Goal: Information Seeking & Learning: Understand process/instructions

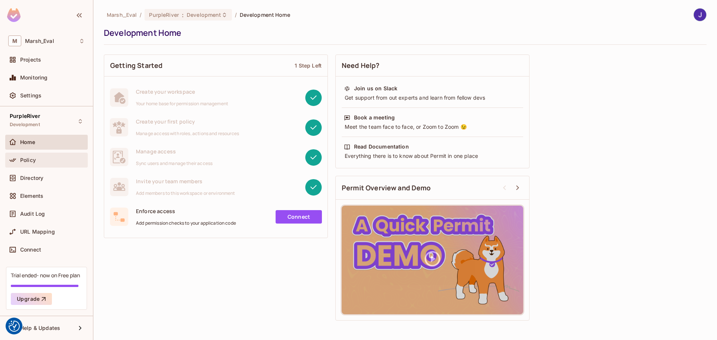
click at [22, 160] on span "Policy" at bounding box center [28, 160] width 16 height 6
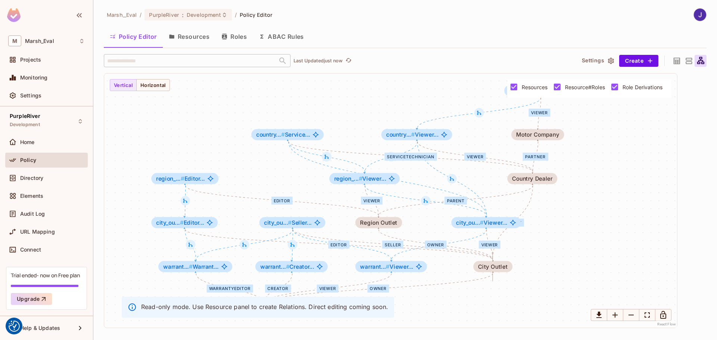
click at [181, 37] on button "Resources" at bounding box center [189, 36] width 53 height 19
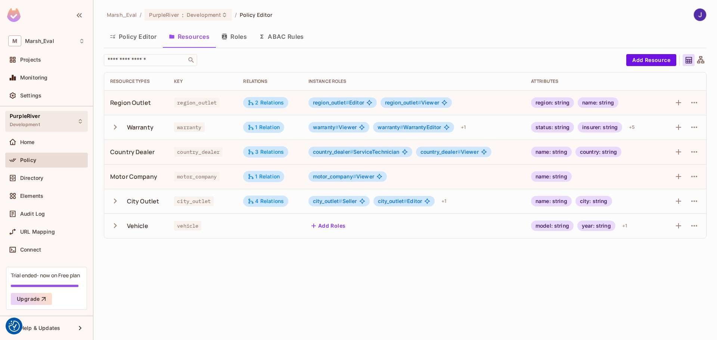
click at [74, 118] on div "PurpleRiver Development" at bounding box center [46, 121] width 82 height 21
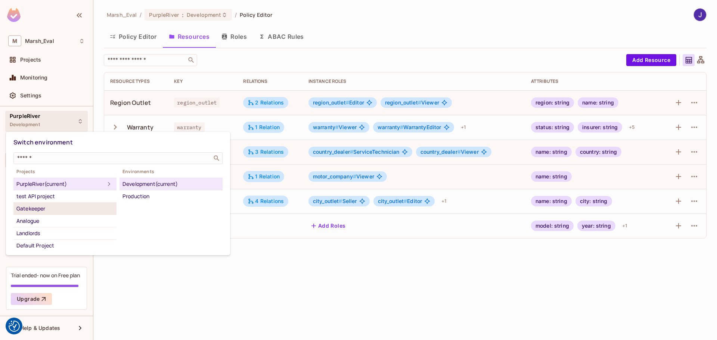
click at [32, 210] on div "Gatekeeper" at bounding box center [64, 208] width 97 height 9
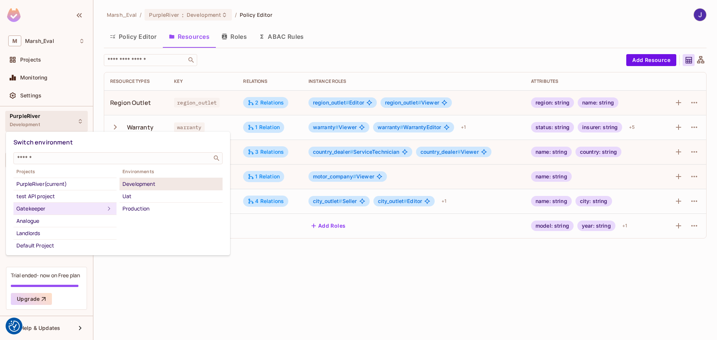
click at [135, 185] on div "Development" at bounding box center [170, 184] width 97 height 9
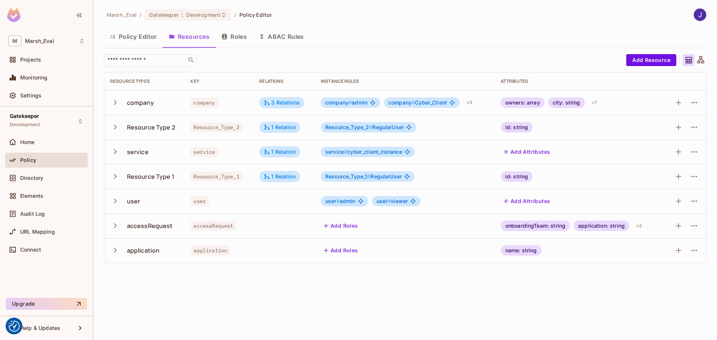
click at [116, 102] on icon "button" at bounding box center [115, 102] width 3 height 5
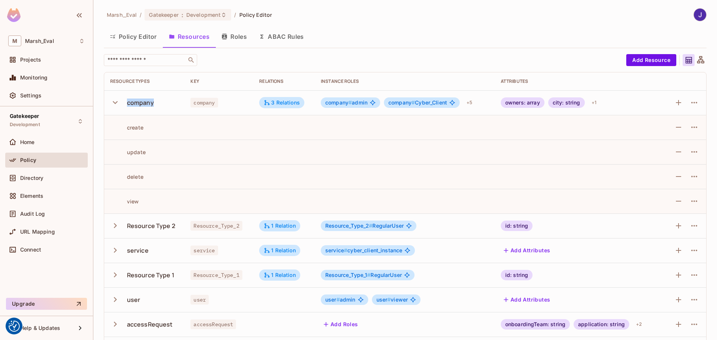
drag, startPoint x: 127, startPoint y: 102, endPoint x: 187, endPoint y: 102, distance: 59.7
click at [187, 102] on tr "company company 3 Relations company # admin company # Cyber_Client + 5 owners: …" at bounding box center [405, 102] width 602 height 25
click at [141, 104] on div "company" at bounding box center [140, 103] width 27 height 8
click at [140, 104] on div "company" at bounding box center [140, 103] width 27 height 8
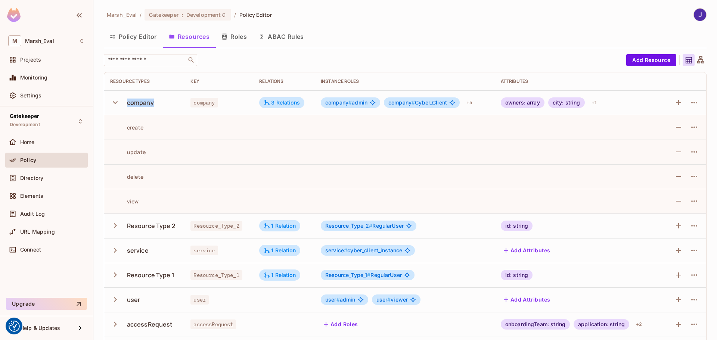
click at [140, 104] on div "company" at bounding box center [140, 103] width 27 height 8
click at [25, 178] on span "Directory" at bounding box center [31, 178] width 23 height 6
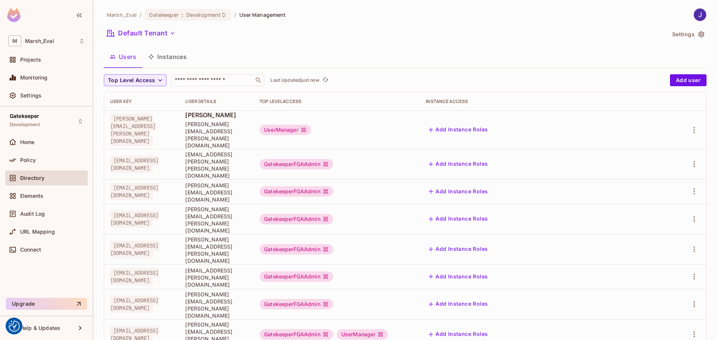
click at [168, 62] on button "Instances" at bounding box center [167, 56] width 50 height 19
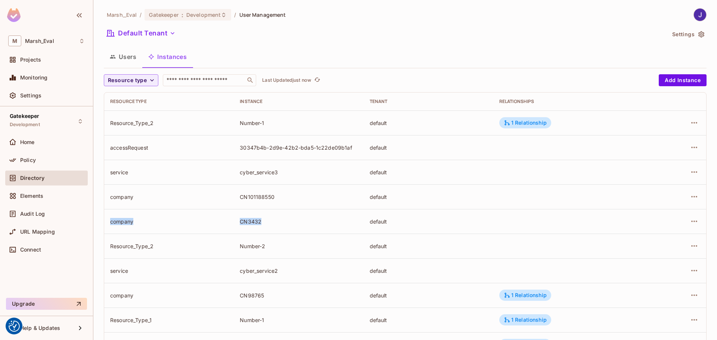
drag, startPoint x: 111, startPoint y: 223, endPoint x: 372, endPoint y: 222, distance: 261.2
click at [270, 224] on tr "company CN3432 default" at bounding box center [405, 221] width 602 height 25
click at [243, 217] on td "CN3432" at bounding box center [298, 221] width 129 height 25
click at [26, 160] on span "Policy" at bounding box center [28, 160] width 16 height 6
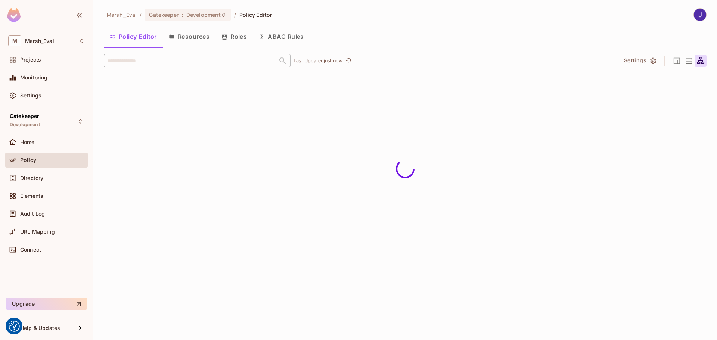
click at [184, 35] on button "Resources" at bounding box center [189, 36] width 53 height 19
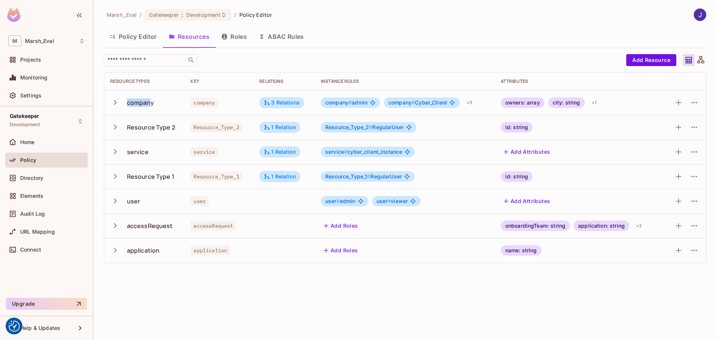
drag, startPoint x: 125, startPoint y: 104, endPoint x: 151, endPoint y: 103, distance: 26.1
click at [151, 103] on div "company" at bounding box center [144, 103] width 68 height 16
click at [29, 178] on span "Directory" at bounding box center [31, 178] width 23 height 6
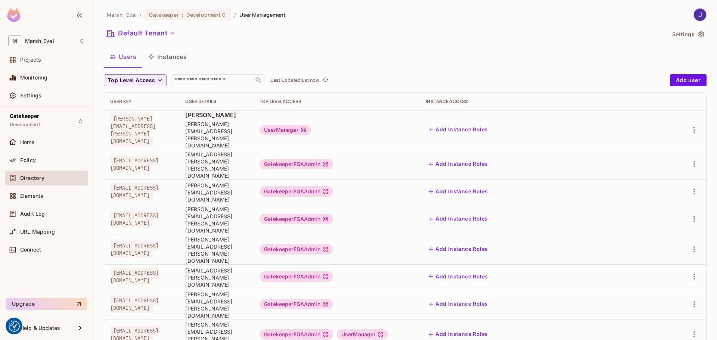
click at [172, 60] on button "Instances" at bounding box center [167, 56] width 50 height 19
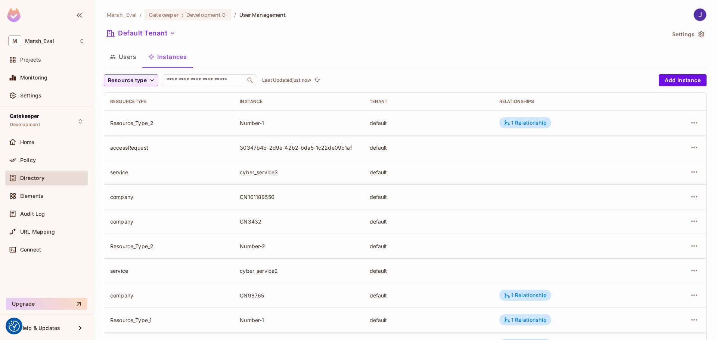
click at [110, 221] on div "company" at bounding box center [169, 221] width 118 height 7
drag, startPoint x: 234, startPoint y: 221, endPoint x: 273, endPoint y: 222, distance: 38.8
click at [273, 222] on td "CN3432" at bounding box center [298, 221] width 129 height 25
click at [260, 219] on div "CN3432" at bounding box center [299, 221] width 118 height 7
drag, startPoint x: 233, startPoint y: 222, endPoint x: 302, endPoint y: 227, distance: 68.4
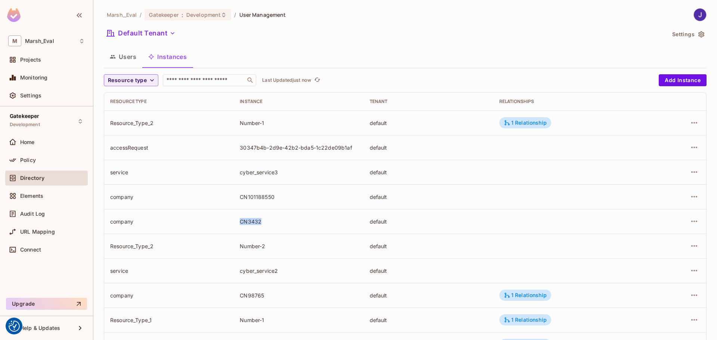
click at [285, 222] on td "CN3432" at bounding box center [298, 221] width 129 height 25
click at [120, 53] on button "Users" at bounding box center [123, 56] width 38 height 19
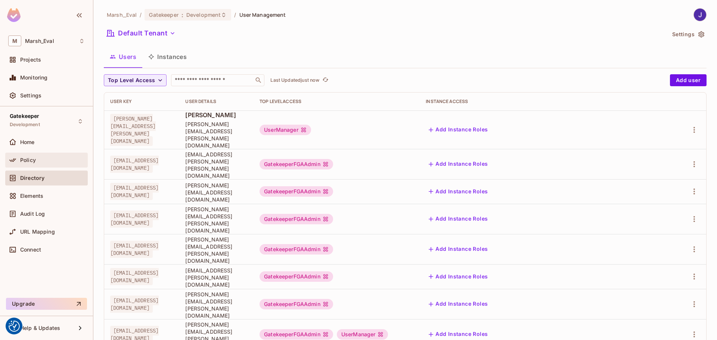
click at [15, 164] on span at bounding box center [12, 160] width 9 height 9
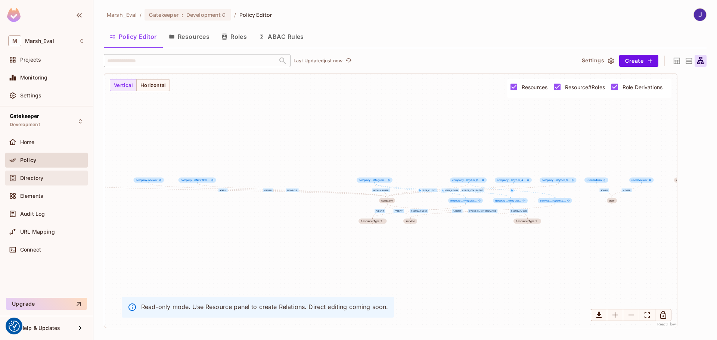
click at [25, 178] on span "Directory" at bounding box center [31, 178] width 23 height 6
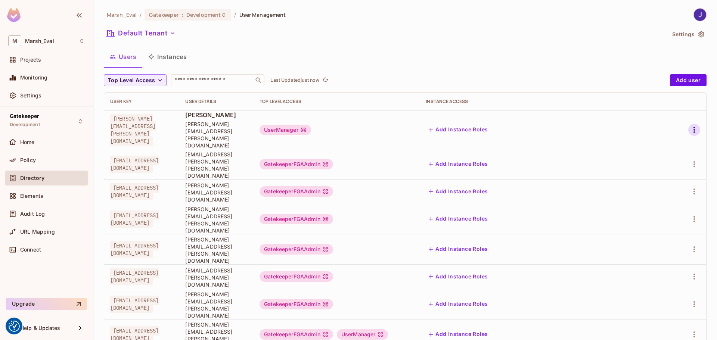
click at [689, 125] on icon "button" at bounding box center [693, 129] width 9 height 9
click at [651, 160] on span "Edit Attributes" at bounding box center [662, 156] width 41 height 12
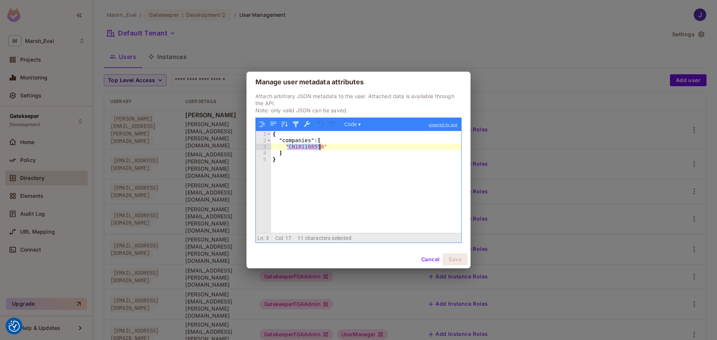
drag, startPoint x: 288, startPoint y: 148, endPoint x: 319, endPoint y: 145, distance: 31.1
click at [319, 145] on div "{ "companies" : [ "CN101188550" ] }" at bounding box center [366, 188] width 190 height 115
click at [327, 146] on div "{ "companies" : [ "CN101188550" ] }" at bounding box center [366, 188] width 190 height 115
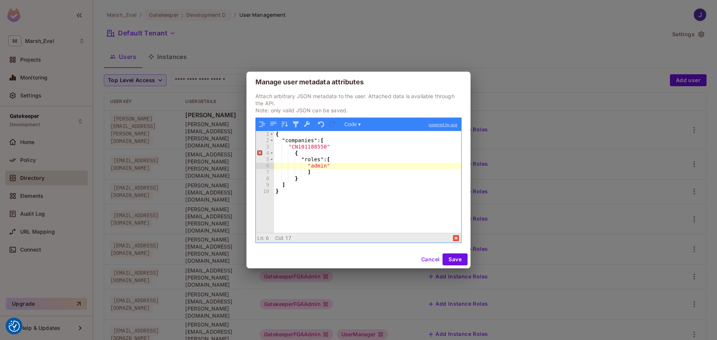
click at [305, 146] on div "{ "companies" : [ "CN101188550" { "roles" : [ "admin" ] } ] }" at bounding box center [367, 188] width 187 height 115
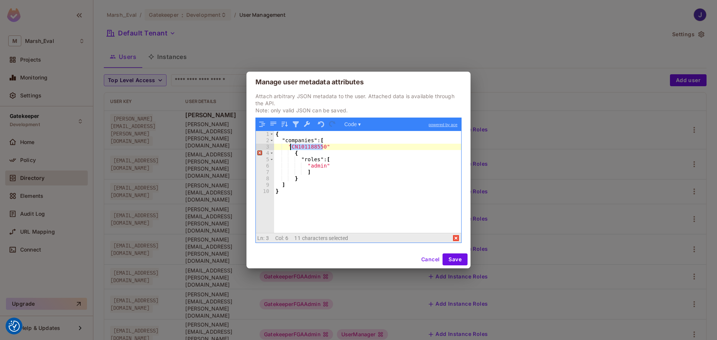
click at [313, 166] on div "{ "companies" : [ "CN101188550" { "roles" : [ "admin" ] } ] }" at bounding box center [367, 188] width 187 height 115
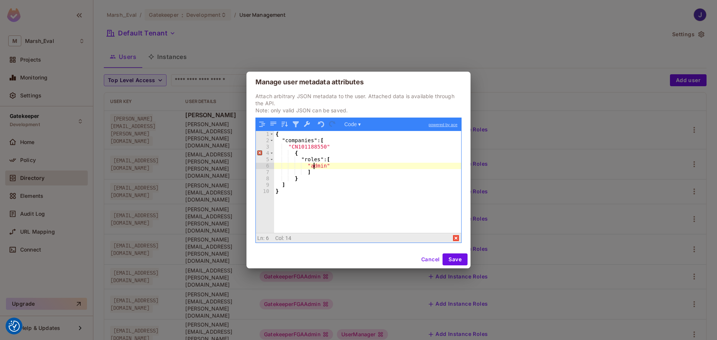
drag, startPoint x: 313, startPoint y: 166, endPoint x: 330, endPoint y: 169, distance: 17.2
click at [314, 166] on div "{ "companies" : [ "CN101188550" { "roles" : [ "admin" ] } ] }" at bounding box center [367, 188] width 187 height 115
click at [298, 145] on div "{ "companies" : [ "CN101188550" { "roles" : [ "admin" ] } ] }" at bounding box center [367, 188] width 187 height 115
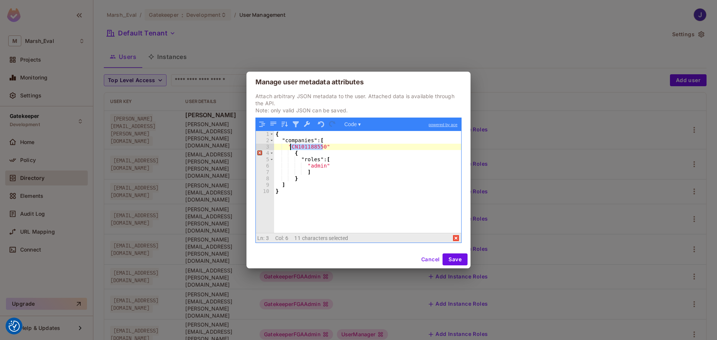
click at [298, 145] on div "{ "companies" : [ "CN101188550" { "roles" : [ "admin" ] } ] }" at bounding box center [367, 188] width 187 height 115
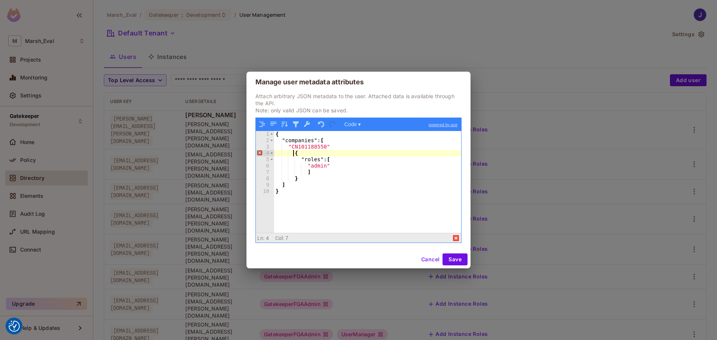
click at [293, 150] on div "{ "companies" : [ "CN101188550" { "roles" : [ "admin" ] } ] }" at bounding box center [367, 188] width 187 height 115
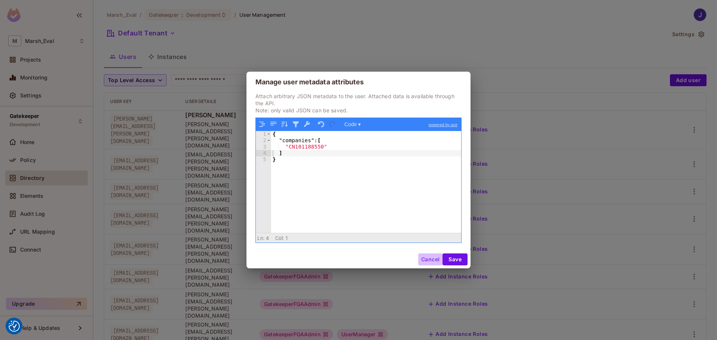
click at [428, 257] on button "Cancel" at bounding box center [430, 259] width 24 height 12
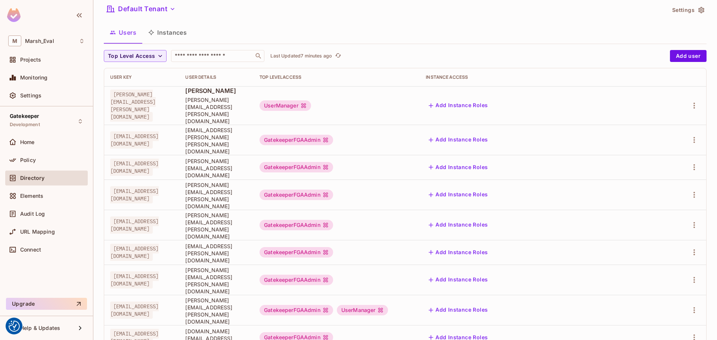
scroll to position [37, 0]
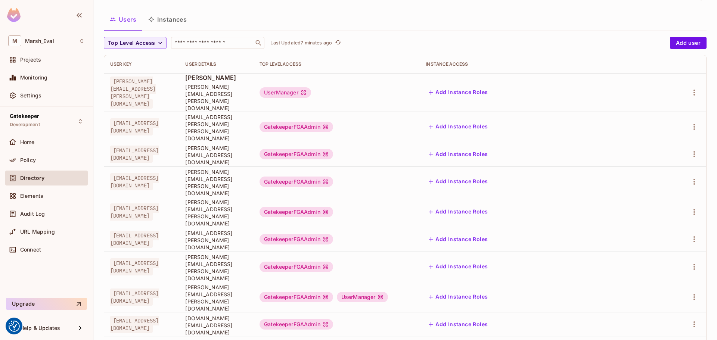
click at [167, 17] on button "Instances" at bounding box center [167, 19] width 50 height 19
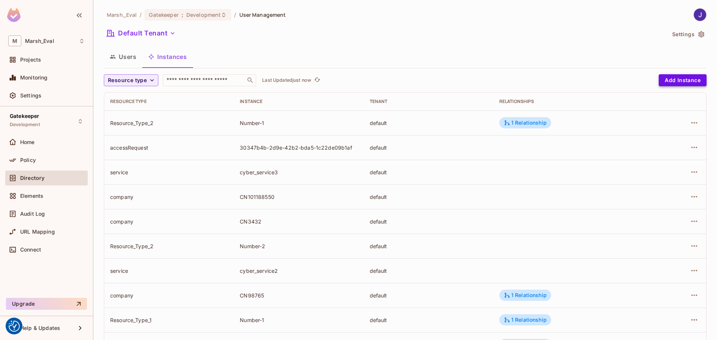
click at [682, 83] on button "Add Instance" at bounding box center [682, 80] width 48 height 12
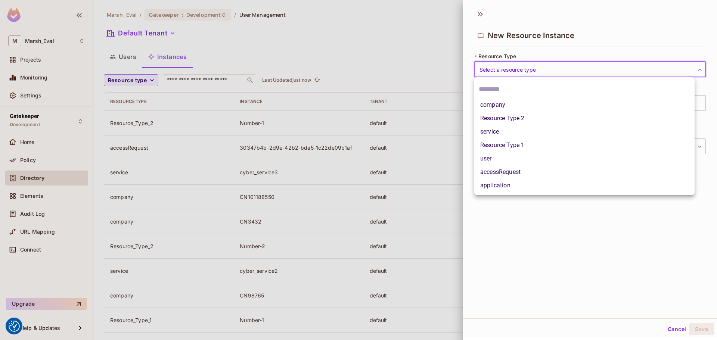
click at [495, 68] on body "We use cookies to enhance your browsing experience, serve personalized ads or c…" at bounding box center [358, 170] width 717 height 340
click at [489, 107] on li "company" at bounding box center [584, 104] width 220 height 13
type input "*******"
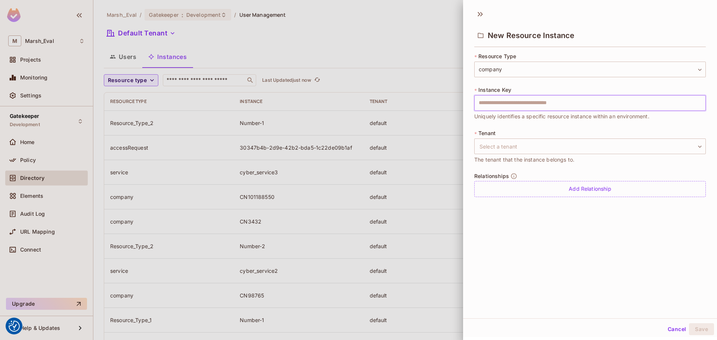
drag, startPoint x: 480, startPoint y: 103, endPoint x: 620, endPoint y: 97, distance: 140.4
click at [620, 97] on input "text" at bounding box center [589, 103] width 231 height 16
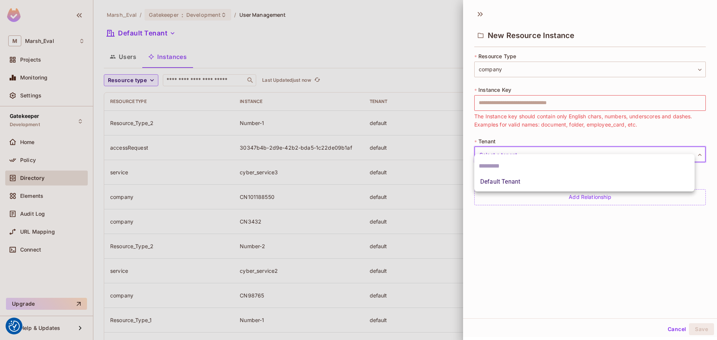
click at [502, 149] on body "We use cookies to enhance your browsing experience, serve personalized ads or c…" at bounding box center [358, 170] width 717 height 340
click at [502, 180] on li "Default Tenant" at bounding box center [584, 181] width 220 height 13
type input "*******"
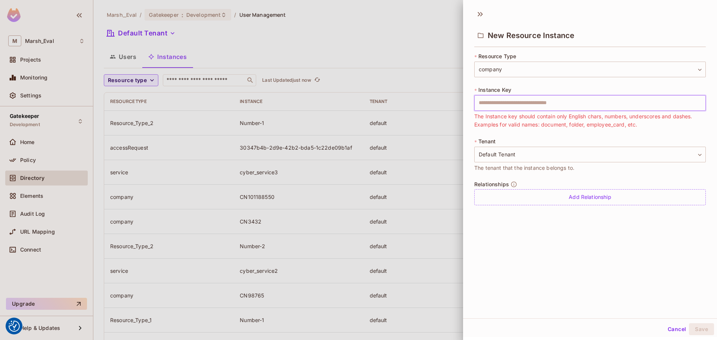
click at [491, 99] on input "text" at bounding box center [589, 103] width 231 height 16
type input "*"
paste input "**********"
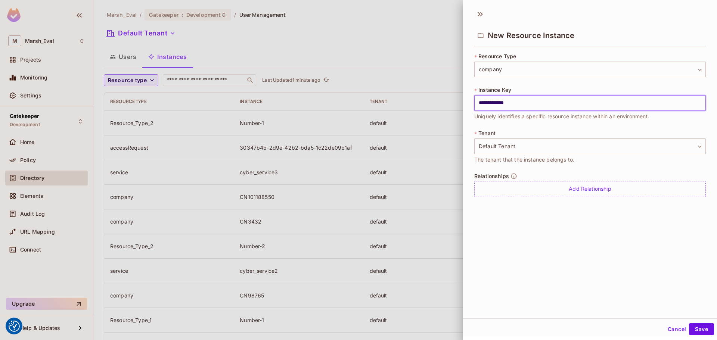
type input "**********"
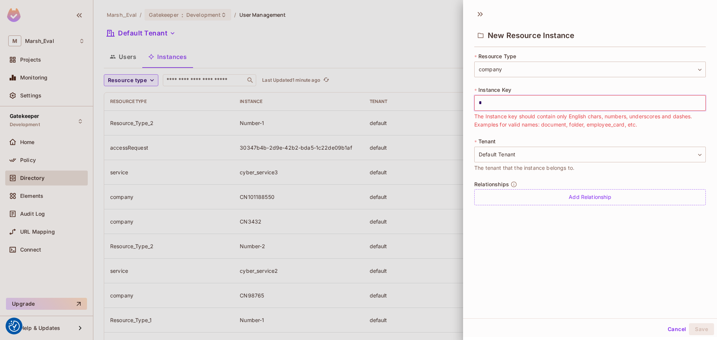
type input "*"
paste input "**********"
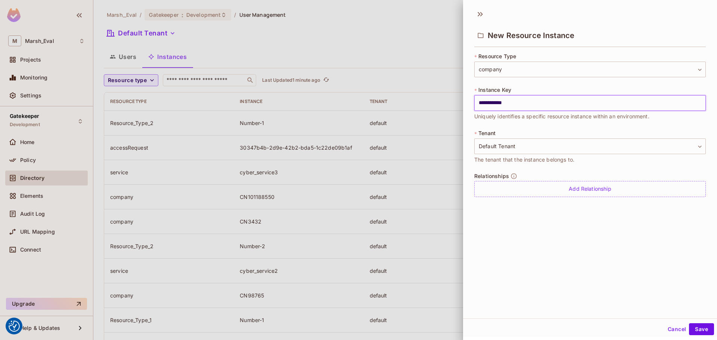
type input "**********"
click at [498, 101] on input "**********" at bounding box center [589, 103] width 231 height 16
drag, startPoint x: 507, startPoint y: 103, endPoint x: 515, endPoint y: 102, distance: 7.8
click at [515, 102] on input "**********" at bounding box center [589, 103] width 231 height 16
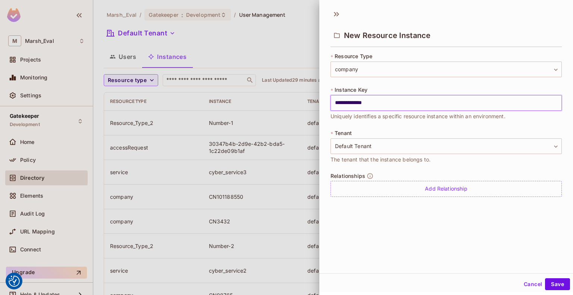
drag, startPoint x: 334, startPoint y: 104, endPoint x: 388, endPoint y: 106, distance: 54.1
click at [388, 106] on input "**********" at bounding box center [446, 103] width 231 height 16
click at [529, 284] on button "Cancel" at bounding box center [533, 284] width 24 height 12
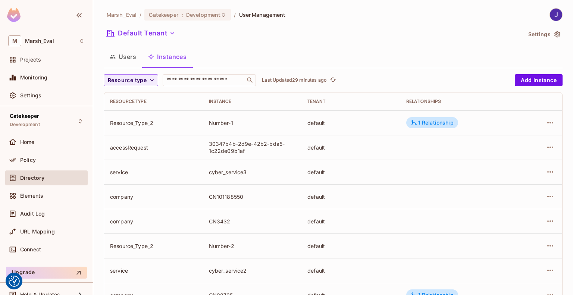
click at [127, 56] on button "Users" at bounding box center [123, 56] width 38 height 19
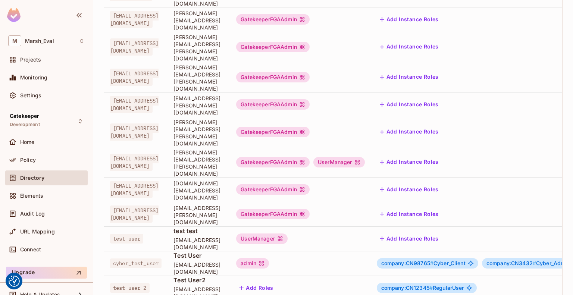
scroll to position [173, 0]
click at [434, 259] on span "company:CN98765 #" at bounding box center [407, 262] width 52 height 6
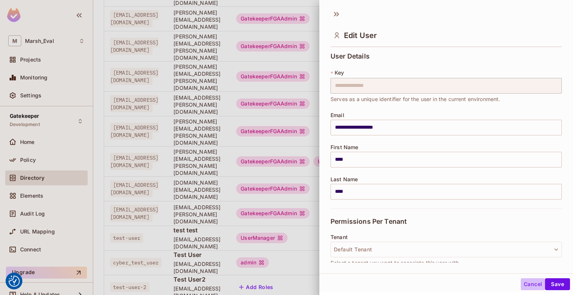
click at [528, 283] on button "Cancel" at bounding box center [533, 284] width 24 height 12
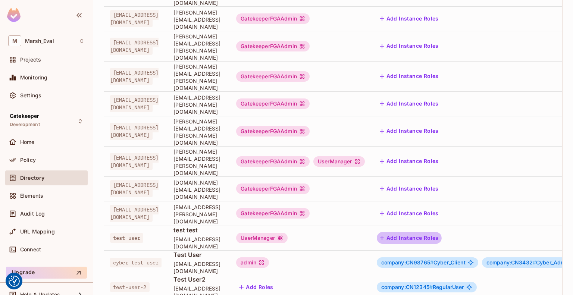
click at [442, 232] on button "Add Instance Roles" at bounding box center [409, 238] width 65 height 12
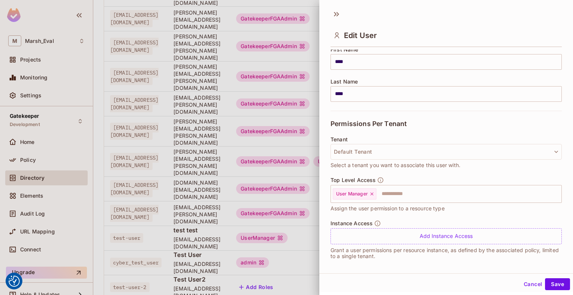
scroll to position [102, 0]
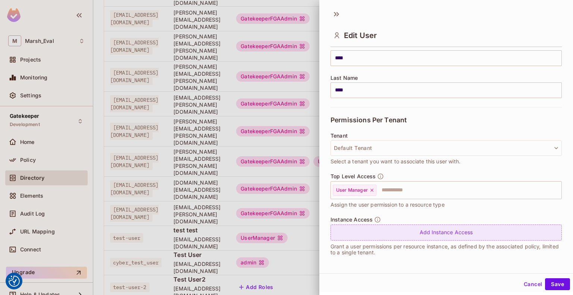
click at [433, 235] on div "Add Instance Access" at bounding box center [446, 233] width 231 height 16
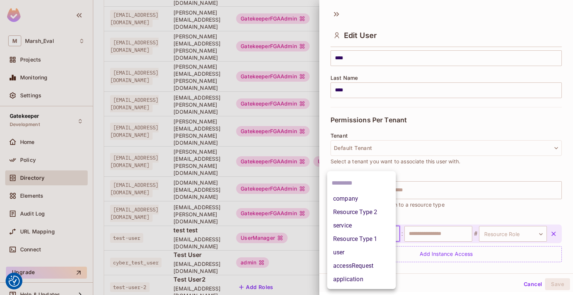
click at [387, 234] on body "We use cookies to enhance your browsing experience, serve personalized ads or c…" at bounding box center [286, 147] width 573 height 295
click at [349, 195] on li "company" at bounding box center [361, 198] width 69 height 13
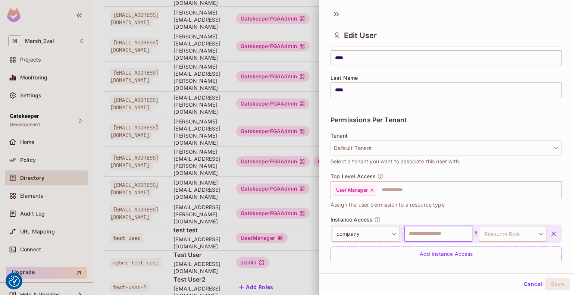
click at [433, 234] on input "text" at bounding box center [439, 234] width 68 height 16
type input "*"
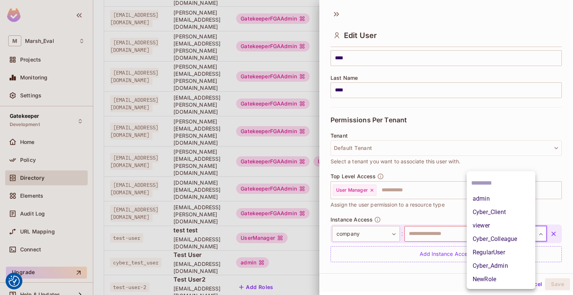
click at [527, 234] on body "We use cookies to enhance your browsing experience, serve personalized ads or c…" at bounding box center [286, 147] width 573 height 295
click at [565, 199] on div at bounding box center [286, 147] width 573 height 295
click at [526, 234] on body "We use cookies to enhance your browsing experience, serve personalized ads or c…" at bounding box center [286, 147] width 573 height 295
click at [565, 189] on div at bounding box center [286, 147] width 573 height 295
click at [526, 233] on body "We use cookies to enhance your browsing experience, serve personalized ads or c…" at bounding box center [286, 147] width 573 height 295
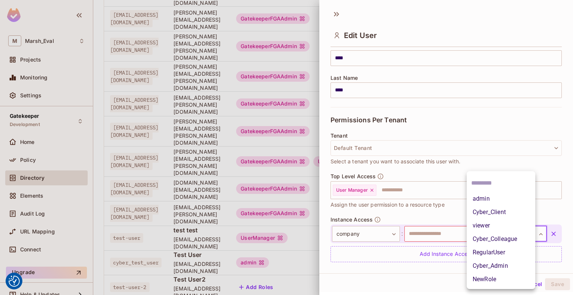
click at [563, 192] on div at bounding box center [286, 147] width 573 height 295
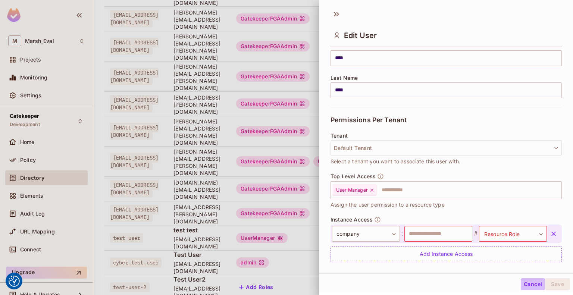
click at [521, 285] on button "Cancel" at bounding box center [533, 284] width 24 height 12
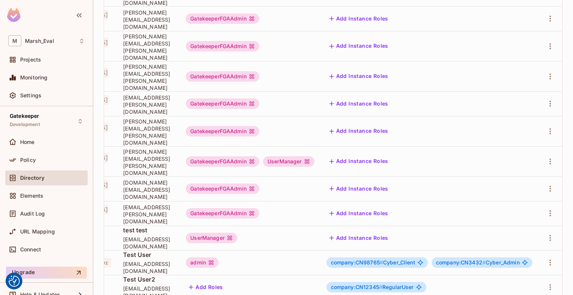
scroll to position [0, 117]
click at [550, 260] on icon "button" at bounding box center [550, 263] width 1 height 6
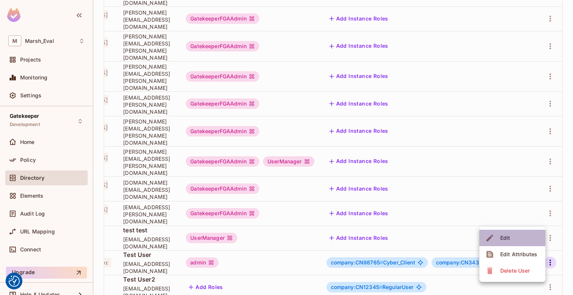
click at [505, 237] on div "Edit" at bounding box center [505, 237] width 10 height 7
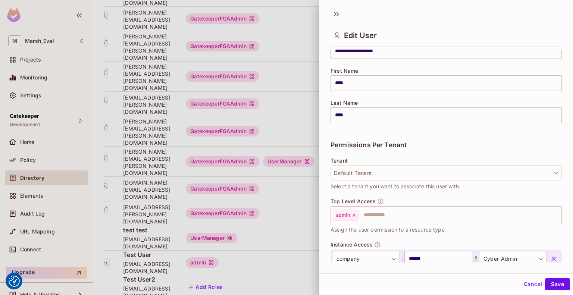
scroll to position [145, 0]
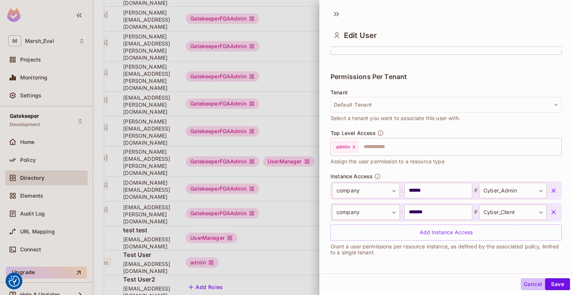
click at [526, 283] on button "Cancel" at bounding box center [533, 284] width 24 height 12
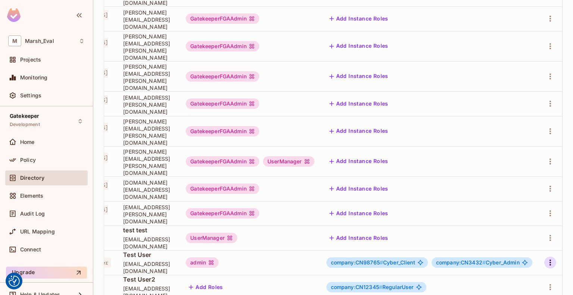
click at [546, 258] on icon "button" at bounding box center [550, 262] width 9 height 9
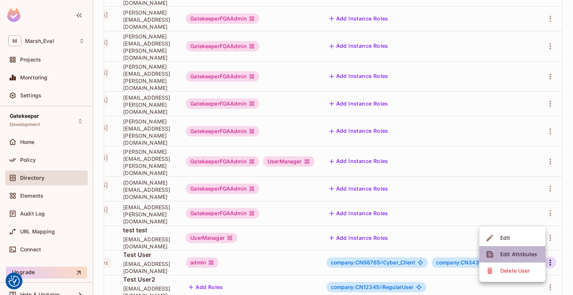
click at [517, 256] on div "Edit Attributes" at bounding box center [518, 254] width 37 height 7
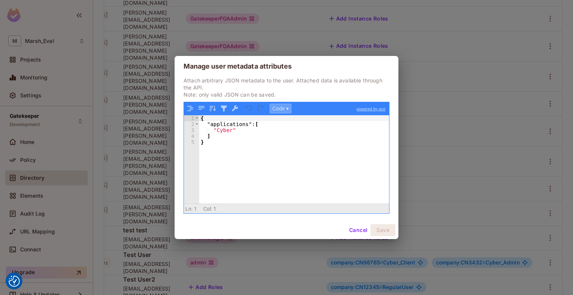
click at [291, 109] on button "Code ▾" at bounding box center [281, 109] width 22 height 10
click at [289, 126] on div "Tree" at bounding box center [292, 128] width 45 height 9
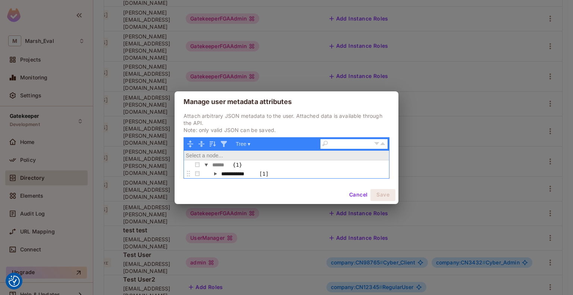
click at [215, 174] on button "button" at bounding box center [215, 173] width 9 height 9
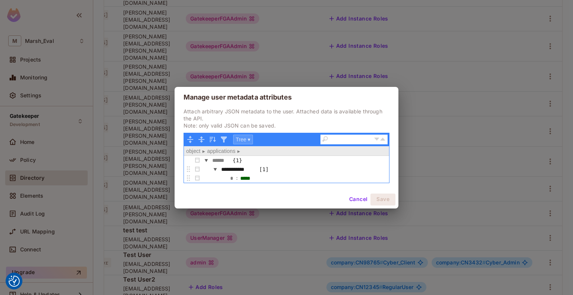
click at [243, 140] on button "Tree ▾" at bounding box center [243, 140] width 20 height 10
click at [244, 146] on div "Code" at bounding box center [256, 150] width 45 height 9
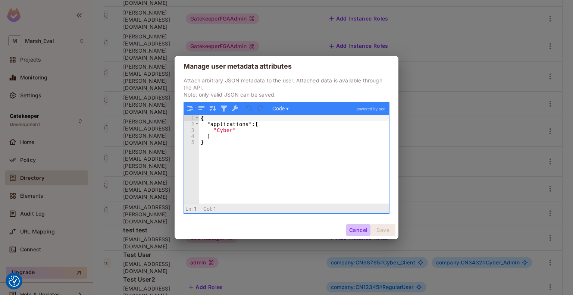
click at [353, 232] on button "Cancel" at bounding box center [358, 230] width 24 height 12
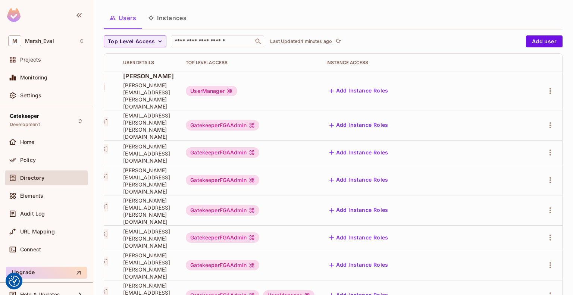
scroll to position [0, 0]
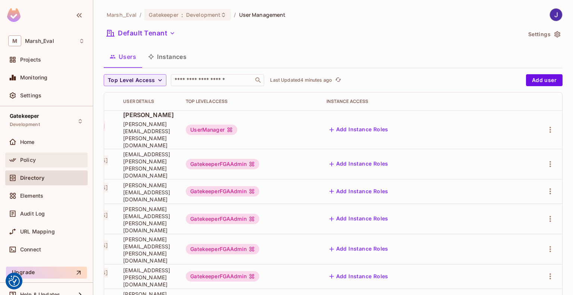
click at [35, 165] on div "Policy" at bounding box center [46, 160] width 82 height 15
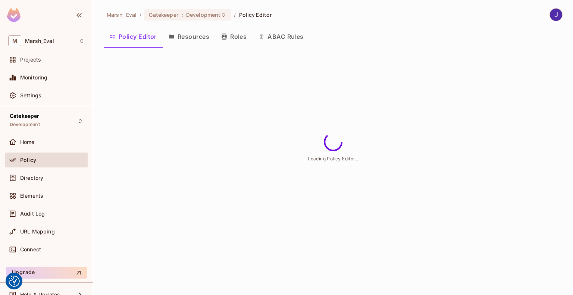
drag, startPoint x: 175, startPoint y: 82, endPoint x: 302, endPoint y: 34, distance: 135.1
click at [302, 34] on div "Marsh_Eval / Gatekeeper : Development / Policy Editor Policy Editor Resources R…" at bounding box center [333, 147] width 480 height 295
click at [294, 34] on button "ABAC Rules" at bounding box center [281, 36] width 57 height 19
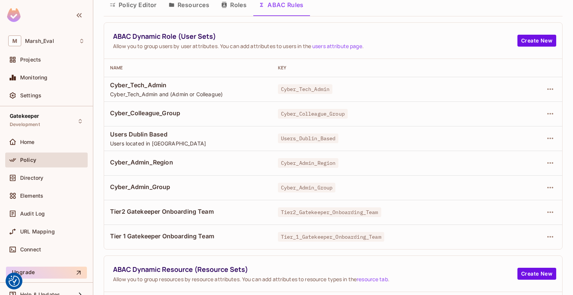
scroll to position [33, 0]
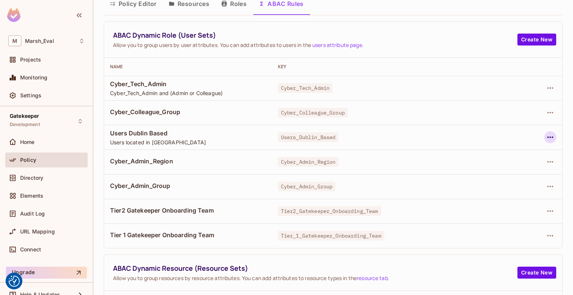
click at [544, 138] on button "button" at bounding box center [550, 137] width 12 height 12
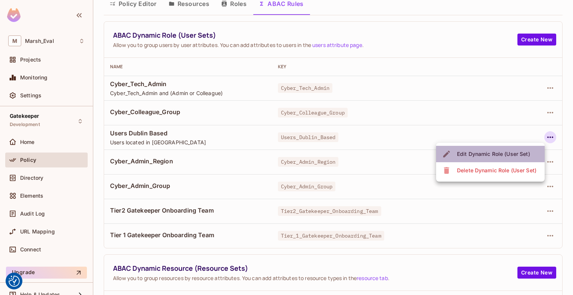
click at [487, 154] on div "Edit Dynamic Role (User Set)" at bounding box center [493, 153] width 73 height 7
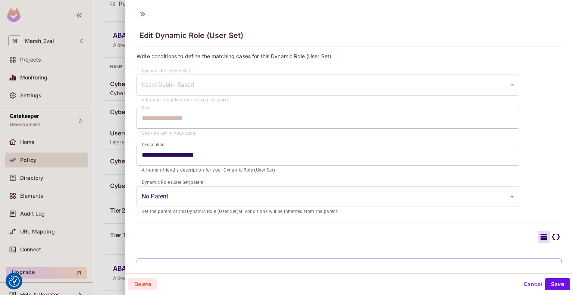
scroll to position [57, 0]
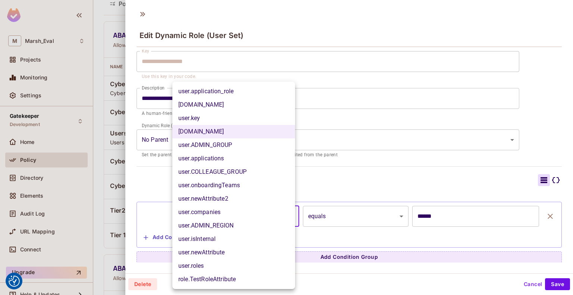
click at [287, 215] on body "We use cookies to enhance your browsing experience, serve personalized ads or c…" at bounding box center [286, 147] width 573 height 295
click at [564, 144] on div at bounding box center [286, 147] width 573 height 295
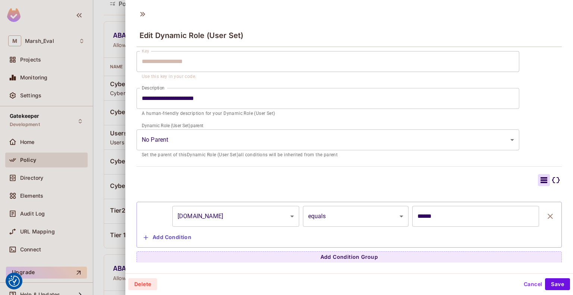
click at [564, 144] on div at bounding box center [286, 147] width 573 height 295
click at [525, 284] on button "Cancel" at bounding box center [533, 284] width 24 height 12
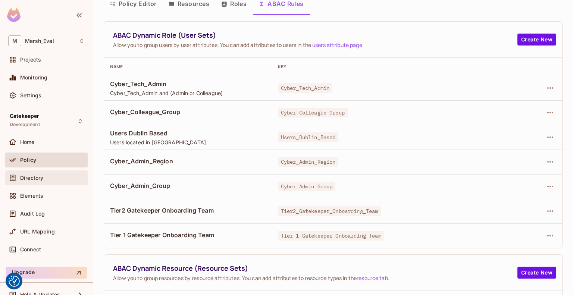
click at [36, 181] on div "Directory" at bounding box center [46, 178] width 77 height 9
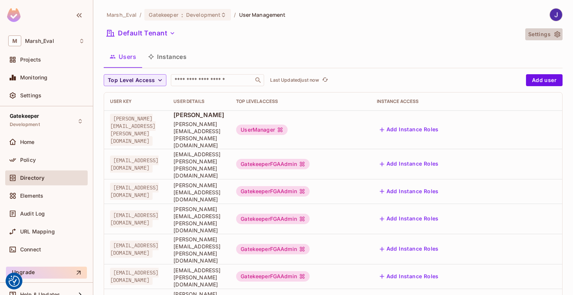
click at [555, 33] on icon "button" at bounding box center [558, 34] width 6 height 6
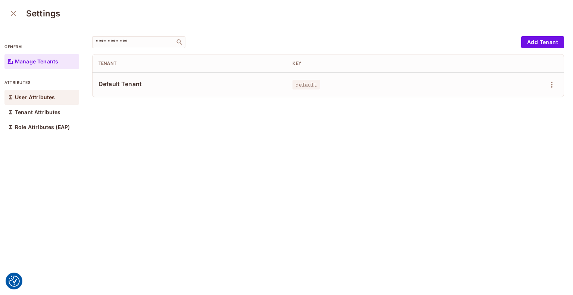
click at [40, 99] on p "User Attributes" at bounding box center [35, 97] width 40 height 6
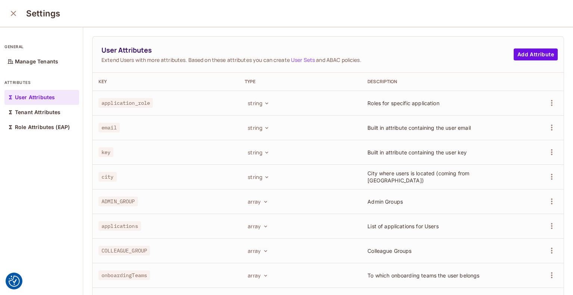
click at [13, 16] on icon "close" at bounding box center [13, 13] width 9 height 9
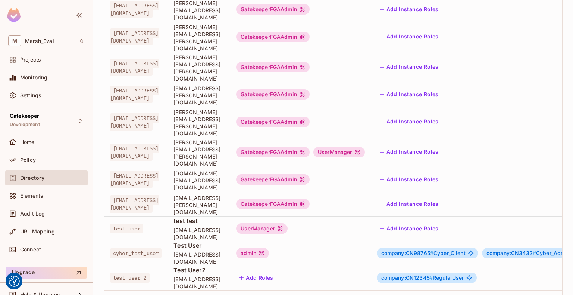
scroll to position [0, 117]
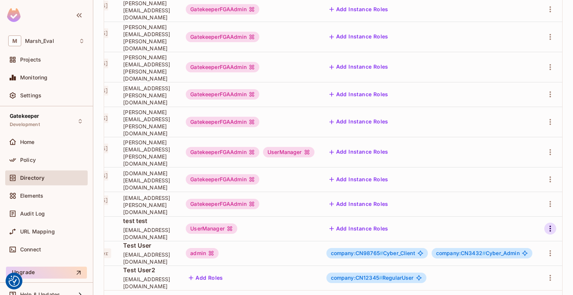
click at [550, 226] on icon "button" at bounding box center [550, 229] width 1 height 6
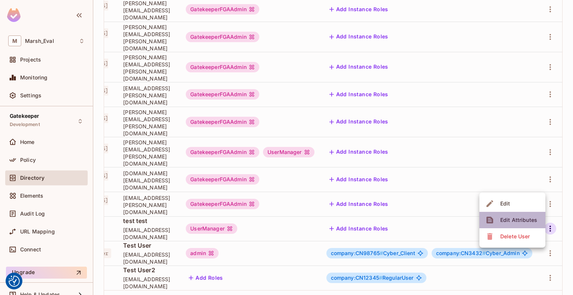
click at [518, 219] on div "Edit Attributes" at bounding box center [518, 219] width 37 height 7
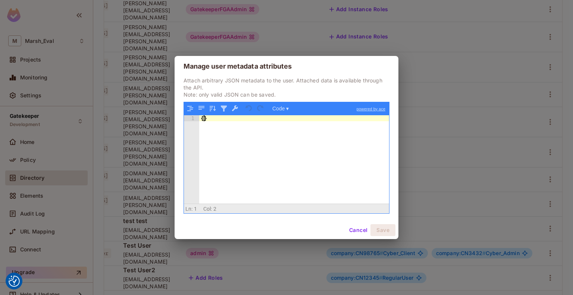
click at [204, 117] on div "{ }" at bounding box center [294, 165] width 190 height 100
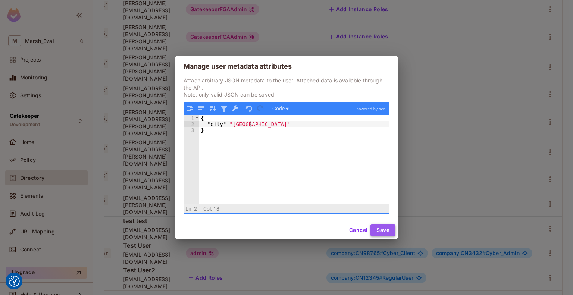
click at [382, 228] on button "Save" at bounding box center [383, 230] width 25 height 12
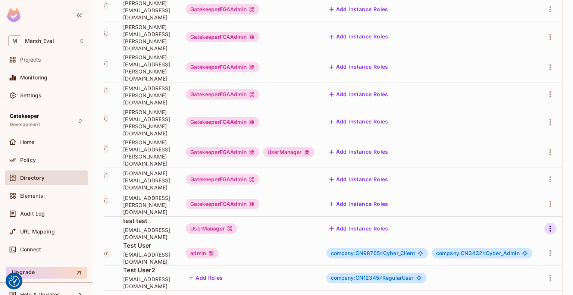
click at [546, 224] on icon "button" at bounding box center [550, 228] width 9 height 9
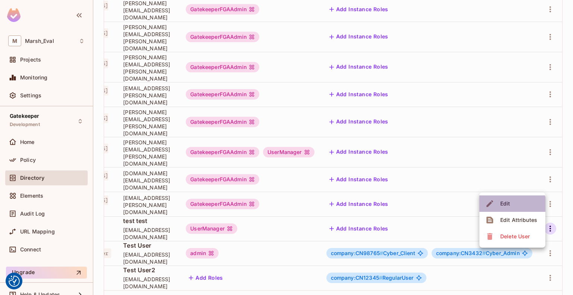
click at [507, 208] on span "Edit" at bounding box center [505, 204] width 15 height 12
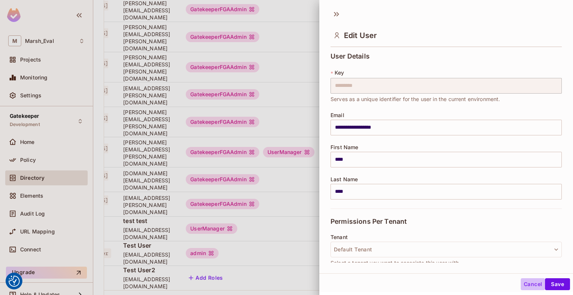
click at [528, 288] on button "Cancel" at bounding box center [533, 284] width 24 height 12
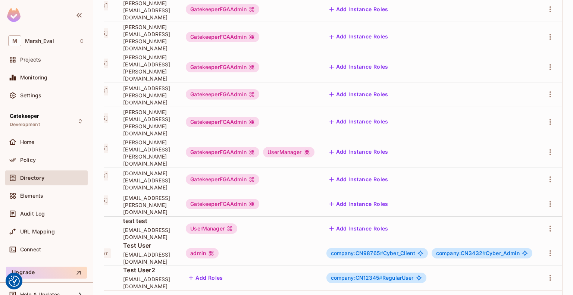
scroll to position [0, 0]
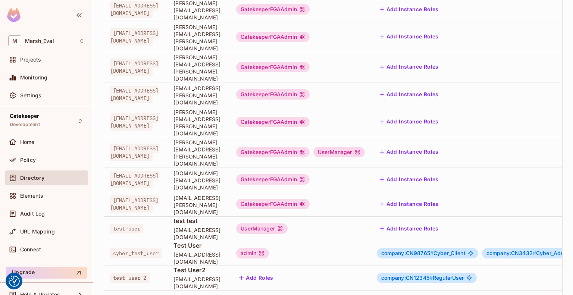
click at [31, 157] on span "Policy" at bounding box center [28, 160] width 16 height 6
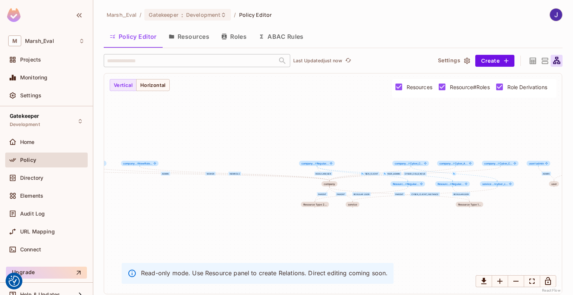
click at [285, 40] on button "ABAC Rules" at bounding box center [281, 36] width 57 height 19
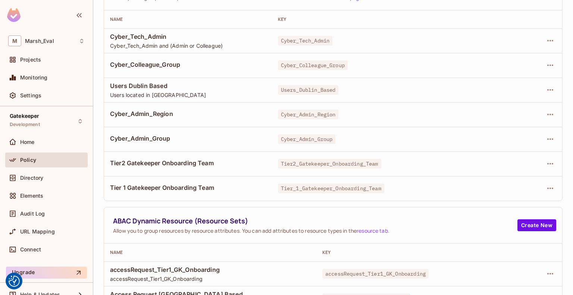
scroll to position [56, 0]
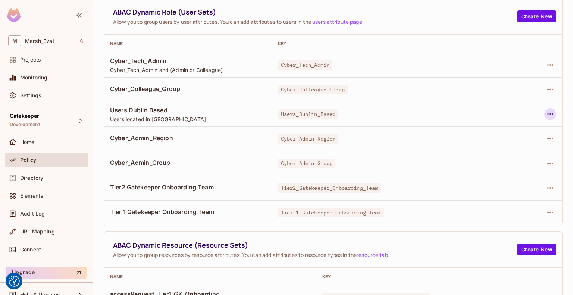
click at [547, 113] on icon "button" at bounding box center [550, 113] width 6 height 1
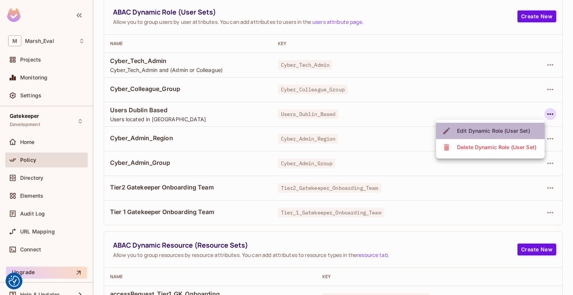
click at [508, 130] on div "Edit Dynamic Role (User Set)" at bounding box center [493, 130] width 73 height 7
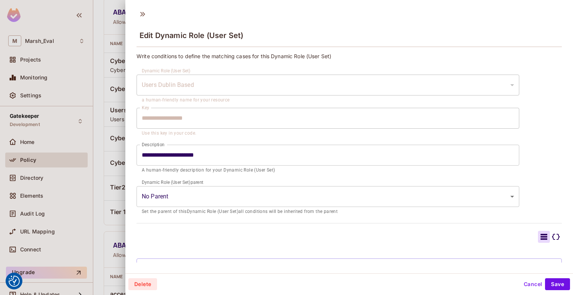
scroll to position [57, 0]
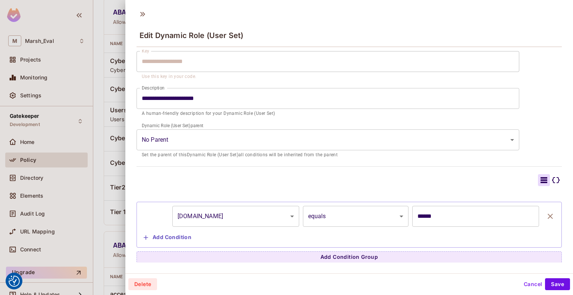
click at [525, 288] on button "Cancel" at bounding box center [533, 284] width 24 height 12
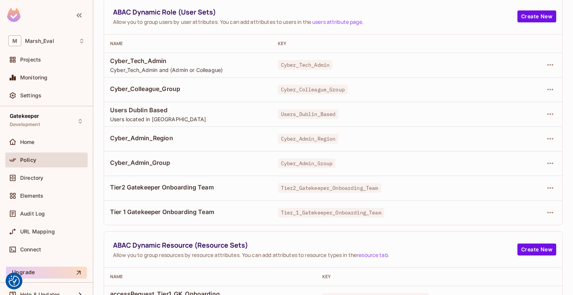
click at [110, 110] on span "Users Dublin Based" at bounding box center [188, 110] width 156 height 8
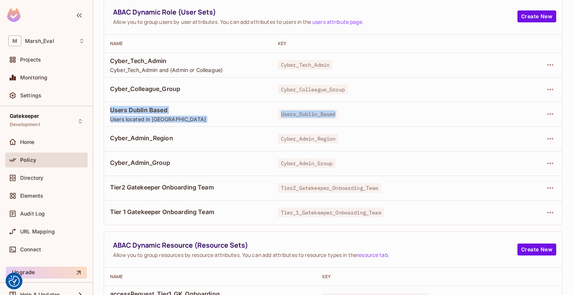
drag, startPoint x: 110, startPoint y: 110, endPoint x: 291, endPoint y: 109, distance: 181.4
click at [291, 109] on tr "Users [GEOGRAPHIC_DATA] Based Users located in [GEOGRAPHIC_DATA] Users_Dublin_B…" at bounding box center [333, 114] width 458 height 25
click at [291, 109] on span "Users_Dublin_Based" at bounding box center [308, 114] width 61 height 10
drag, startPoint x: 273, startPoint y: 112, endPoint x: 344, endPoint y: 113, distance: 70.9
click at [344, 113] on div "Users_Dublin_Based" at bounding box center [393, 113] width 230 height 7
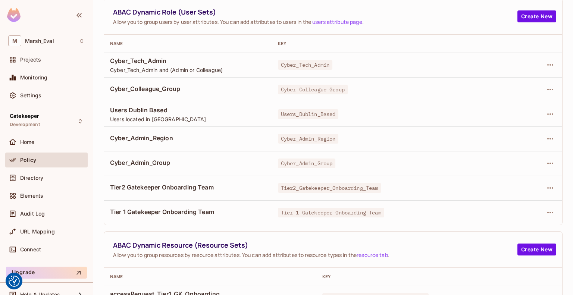
click at [200, 124] on td "Users Dublin Based Users located in [GEOGRAPHIC_DATA]" at bounding box center [188, 114] width 168 height 25
click at [26, 182] on div "Directory" at bounding box center [46, 178] width 77 height 9
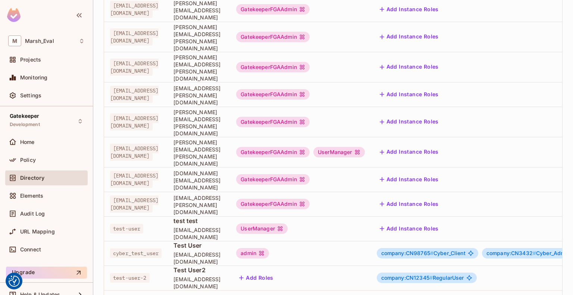
scroll to position [0, 117]
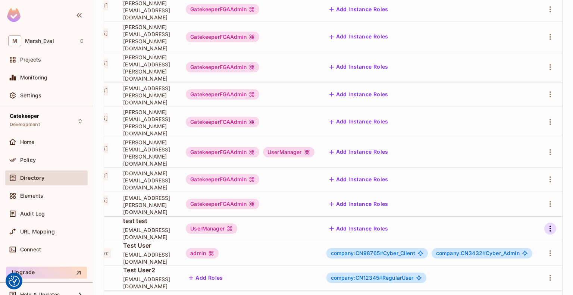
click at [546, 224] on icon "button" at bounding box center [550, 228] width 9 height 9
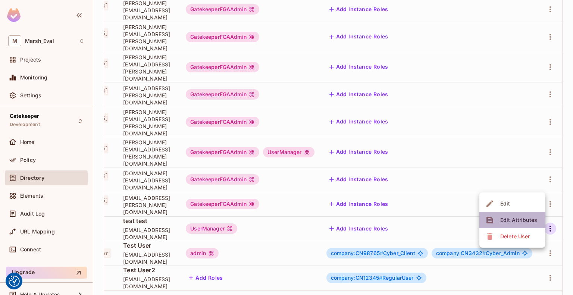
click at [497, 216] on div "Edit Attributes" at bounding box center [513, 220] width 54 height 12
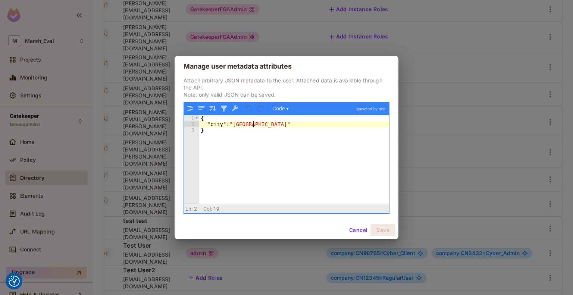
click at [262, 124] on div "{ "city" : "[GEOGRAPHIC_DATA]" }" at bounding box center [294, 165] width 190 height 100
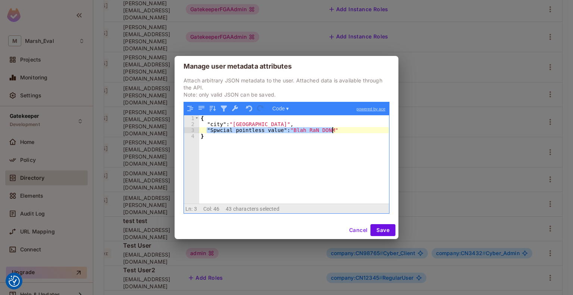
drag, startPoint x: 207, startPoint y: 130, endPoint x: 352, endPoint y: 130, distance: 145.2
click at [352, 130] on div "{ "city" : "[GEOGRAPHIC_DATA]" , "Spwcial pointless value" : "Blah RaN DONM" }" at bounding box center [294, 165] width 190 height 100
click at [361, 228] on button "Cancel" at bounding box center [358, 230] width 24 height 12
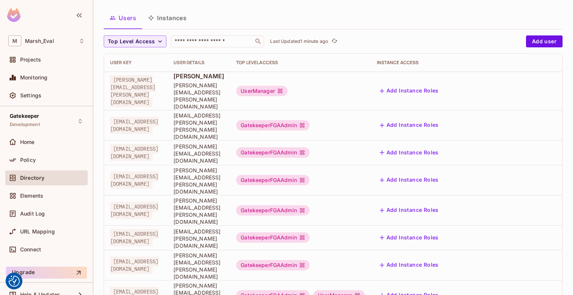
scroll to position [0, 0]
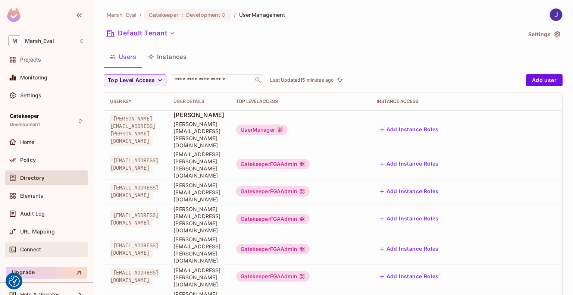
click at [30, 252] on span "Connect" at bounding box center [30, 250] width 21 height 6
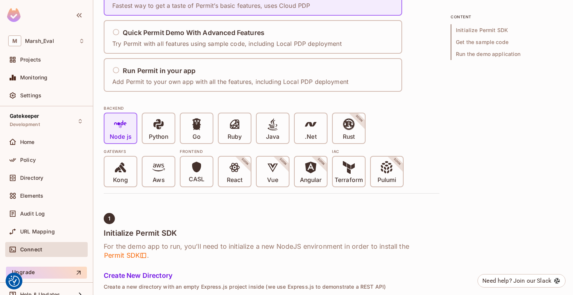
scroll to position [109, 0]
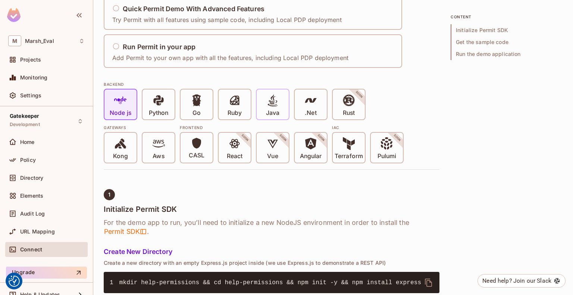
click at [282, 101] on div "Java" at bounding box center [273, 105] width 32 height 30
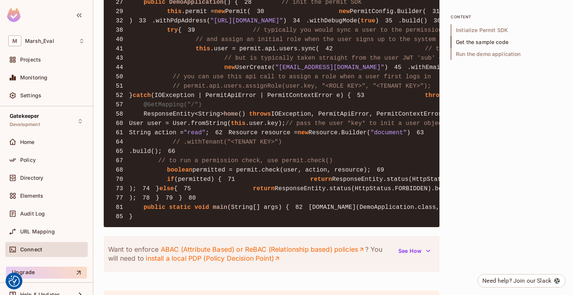
scroll to position [727, 0]
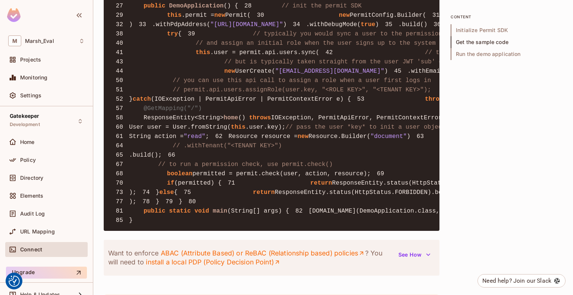
click at [167, 19] on span "this" at bounding box center [174, 15] width 15 height 7
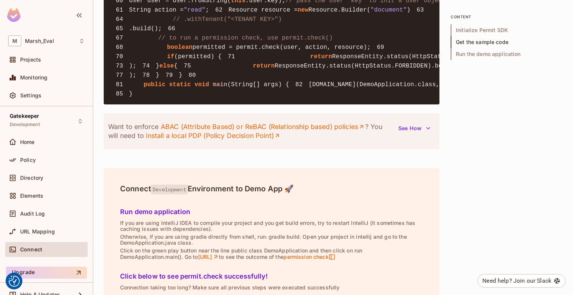
scroll to position [857, 0]
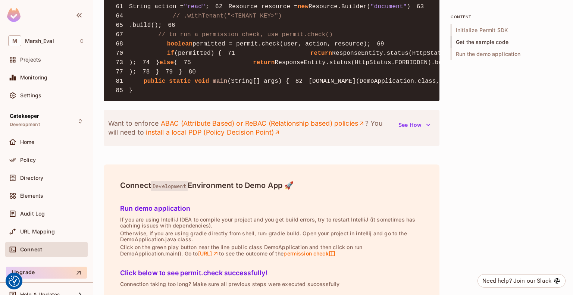
drag, startPoint x: 232, startPoint y: 100, endPoint x: 331, endPoint y: 101, distance: 98.9
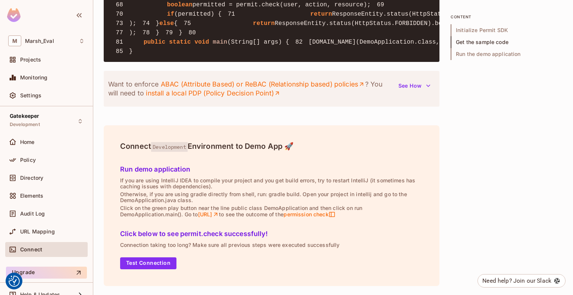
scroll to position [957, 0]
drag, startPoint x: 215, startPoint y: 55, endPoint x: 300, endPoint y: 68, distance: 85.7
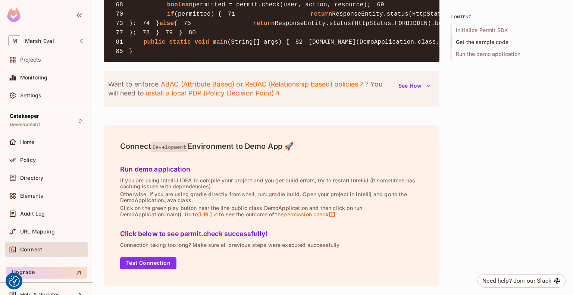
drag, startPoint x: 230, startPoint y: 153, endPoint x: 356, endPoint y: 153, distance: 126.1
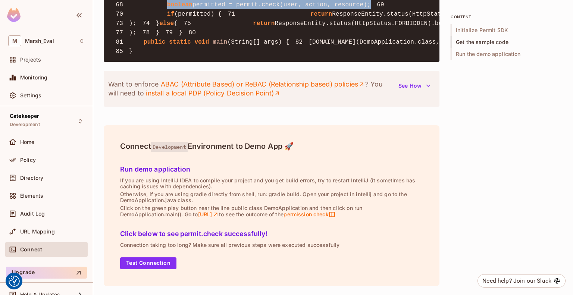
drag, startPoint x: 162, startPoint y: 154, endPoint x: 344, endPoint y: 166, distance: 182.5
click at [170, 8] on span "boolean" at bounding box center [179, 4] width 25 height 7
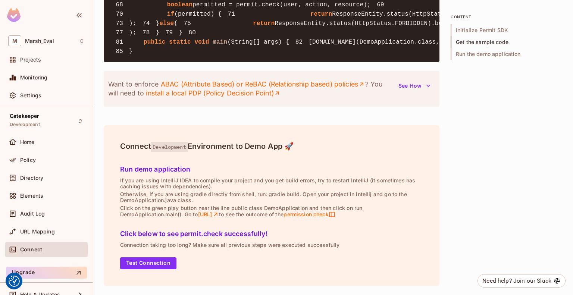
drag, startPoint x: 162, startPoint y: 153, endPoint x: 359, endPoint y: 154, distance: 197.4
click at [239, 8] on span "permitted = permit.check(user, action, resource);" at bounding box center [282, 4] width 178 height 7
click at [259, 8] on span "permitted = permit.check(user, action, resource);" at bounding box center [282, 4] width 178 height 7
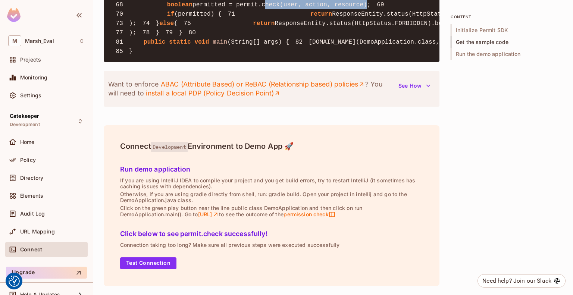
drag, startPoint x: 259, startPoint y: 153, endPoint x: 340, endPoint y: 151, distance: 80.7
click at [340, 8] on span "permitted = permit.check(user, action, resource);" at bounding box center [282, 4] width 178 height 7
click at [193, 8] on span "permitted = permit.check(user, action, resource);" at bounding box center [282, 4] width 178 height 7
click at [196, 8] on span "permitted = permit.check(user, action, resource);" at bounding box center [282, 4] width 178 height 7
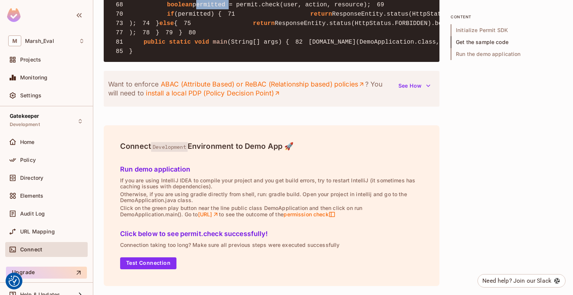
drag, startPoint x: 132, startPoint y: 143, endPoint x: 202, endPoint y: 246, distance: 124.1
drag, startPoint x: 231, startPoint y: 155, endPoint x: 358, endPoint y: 152, distance: 126.9
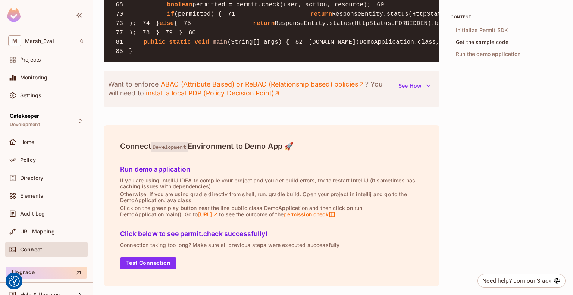
click at [254, 8] on span "permitted = permit.check(user, action, resource);" at bounding box center [282, 4] width 178 height 7
drag, startPoint x: 275, startPoint y: 152, endPoint x: 347, endPoint y: 153, distance: 71.7
click at [347, 8] on span "permitted = permit.check(user, action, resource);" at bounding box center [282, 4] width 178 height 7
click at [334, 8] on span "permitted = permit.check(user, action, resource);" at bounding box center [282, 4] width 178 height 7
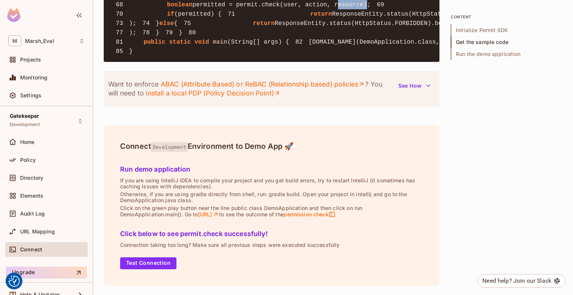
click at [334, 8] on span "permitted = permit.check(user, action, resource);" at bounding box center [282, 4] width 178 height 7
